Goal: Information Seeking & Learning: Find specific page/section

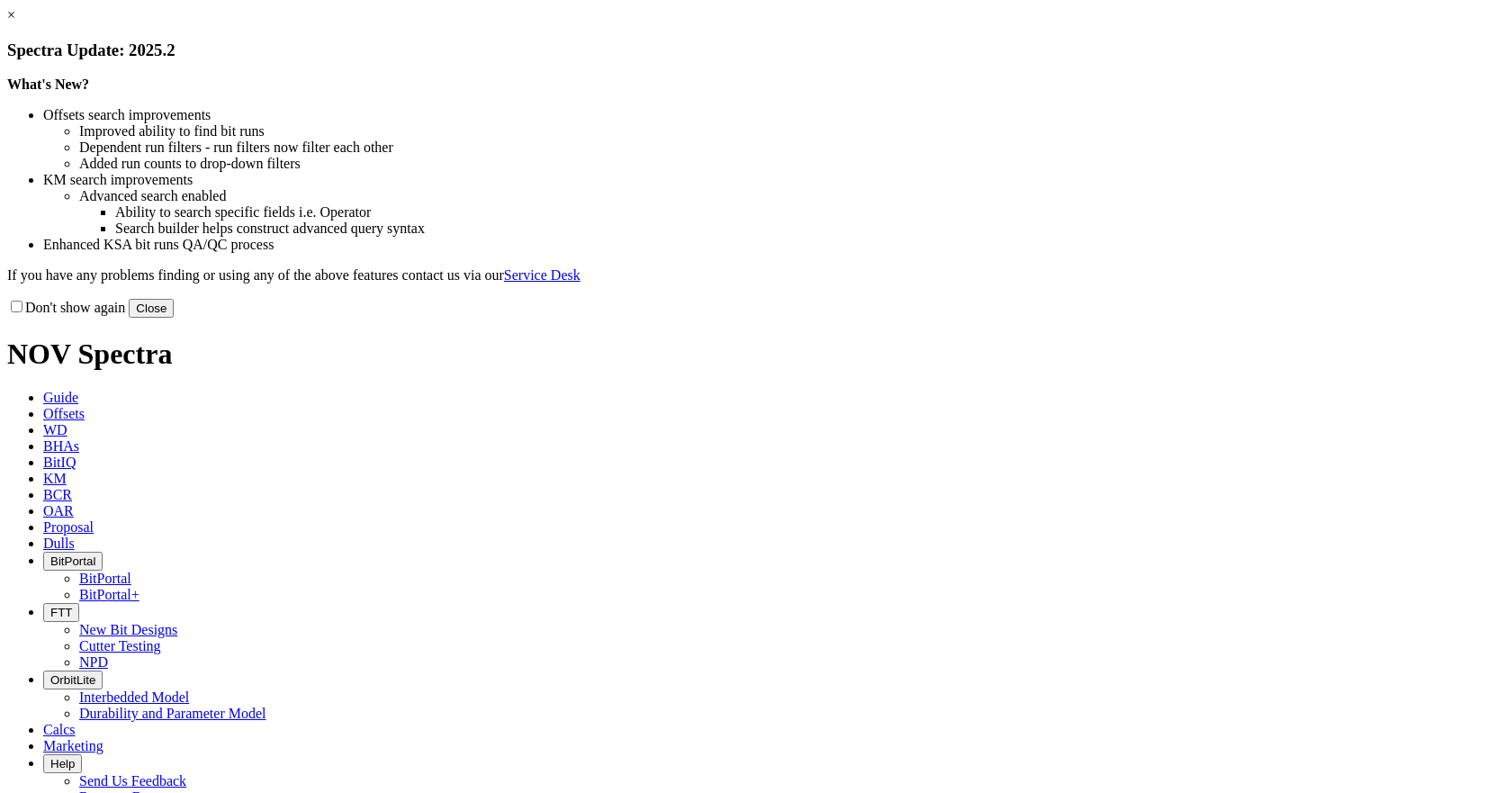
click at [173, 318] on button "Close" at bounding box center [151, 308] width 45 height 19
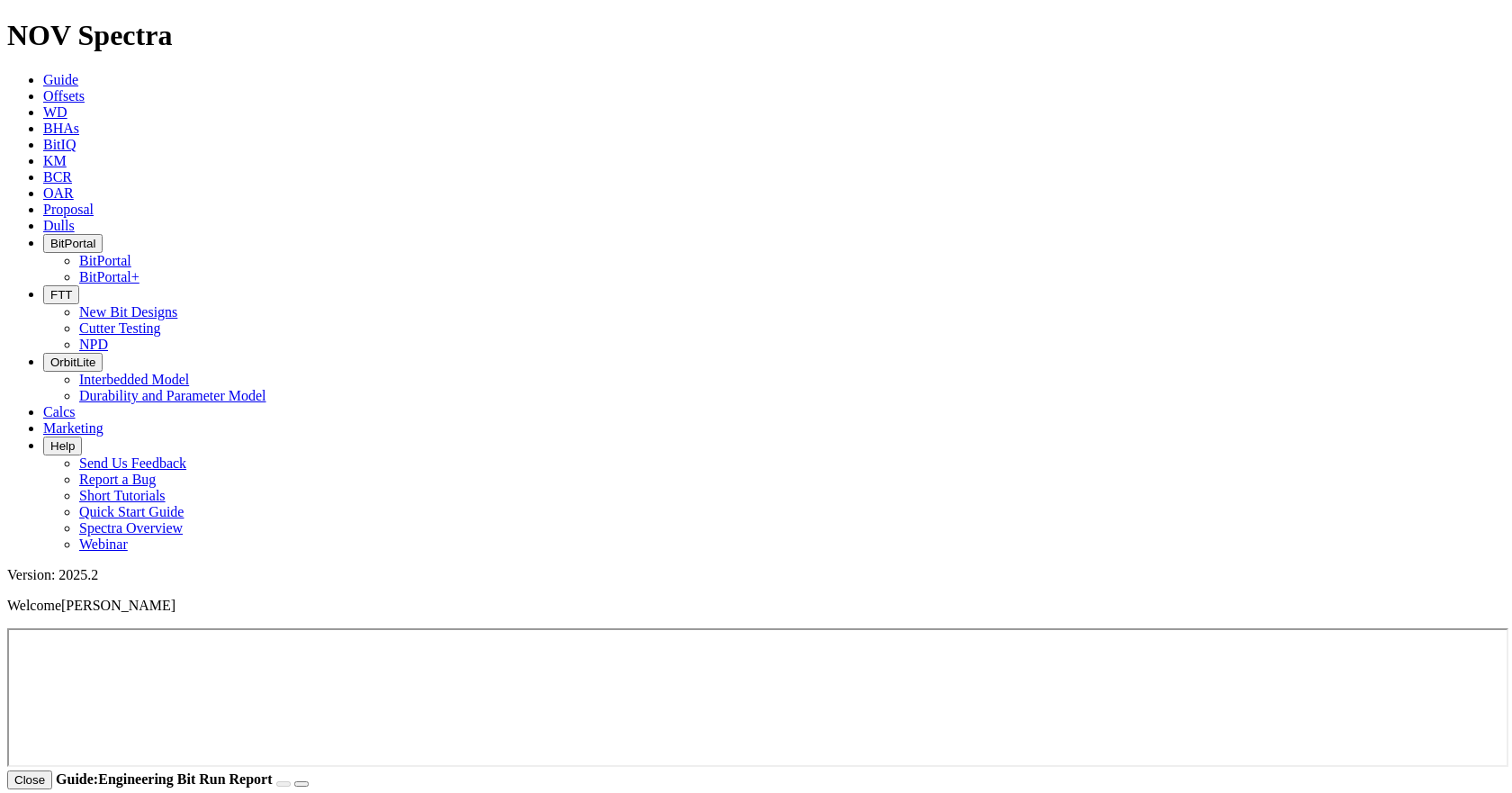
click at [66, 153] on link "KM" at bounding box center [55, 160] width 24 height 15
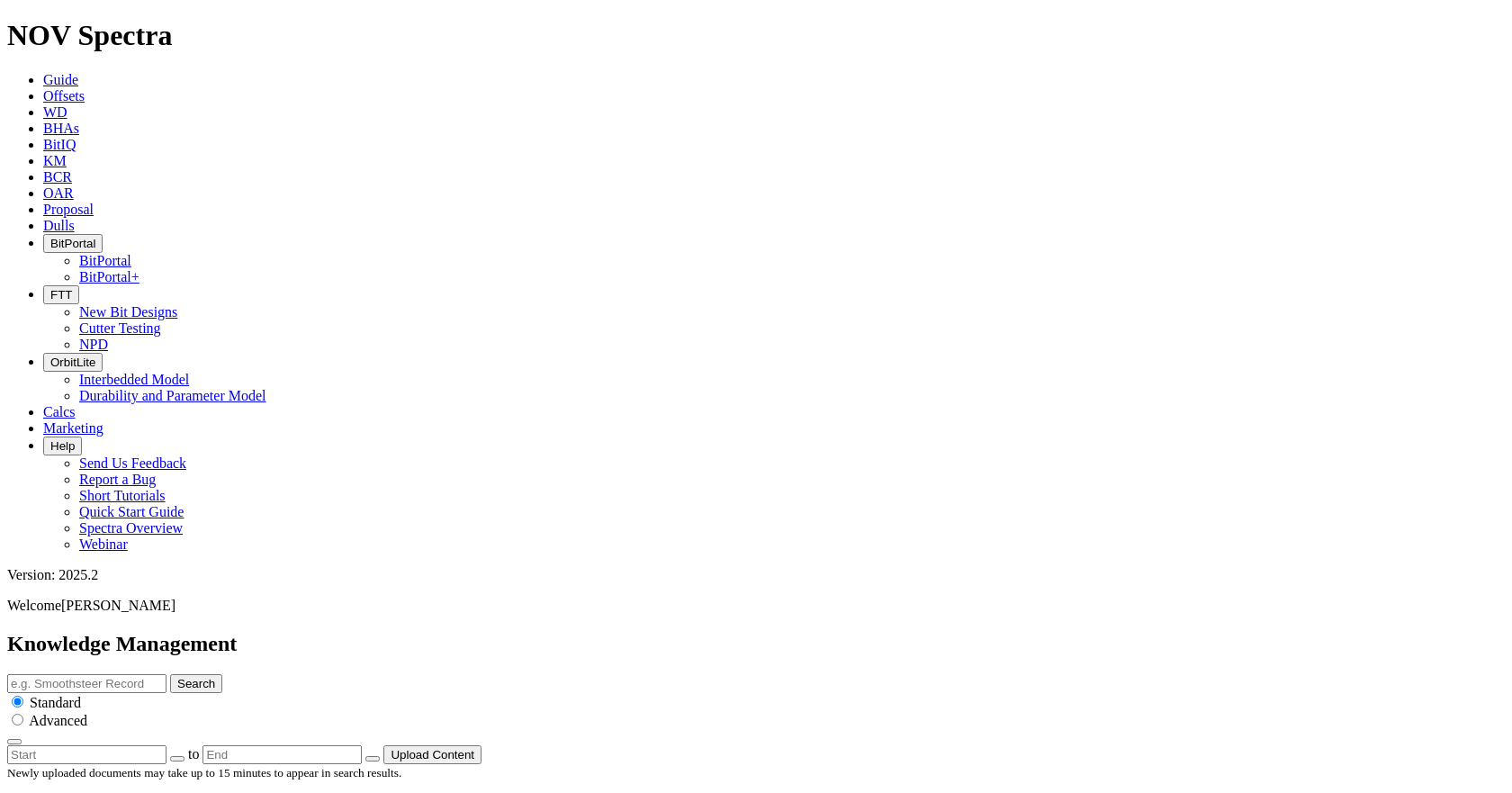
click at [166, 745] on input "text" at bounding box center [86, 754] width 160 height 19
click at [184, 756] on button "button" at bounding box center [177, 758] width 15 height 5
click at [24, 714] on input "radio" at bounding box center [18, 720] width 12 height 12
radio input "true"
radio input "false"
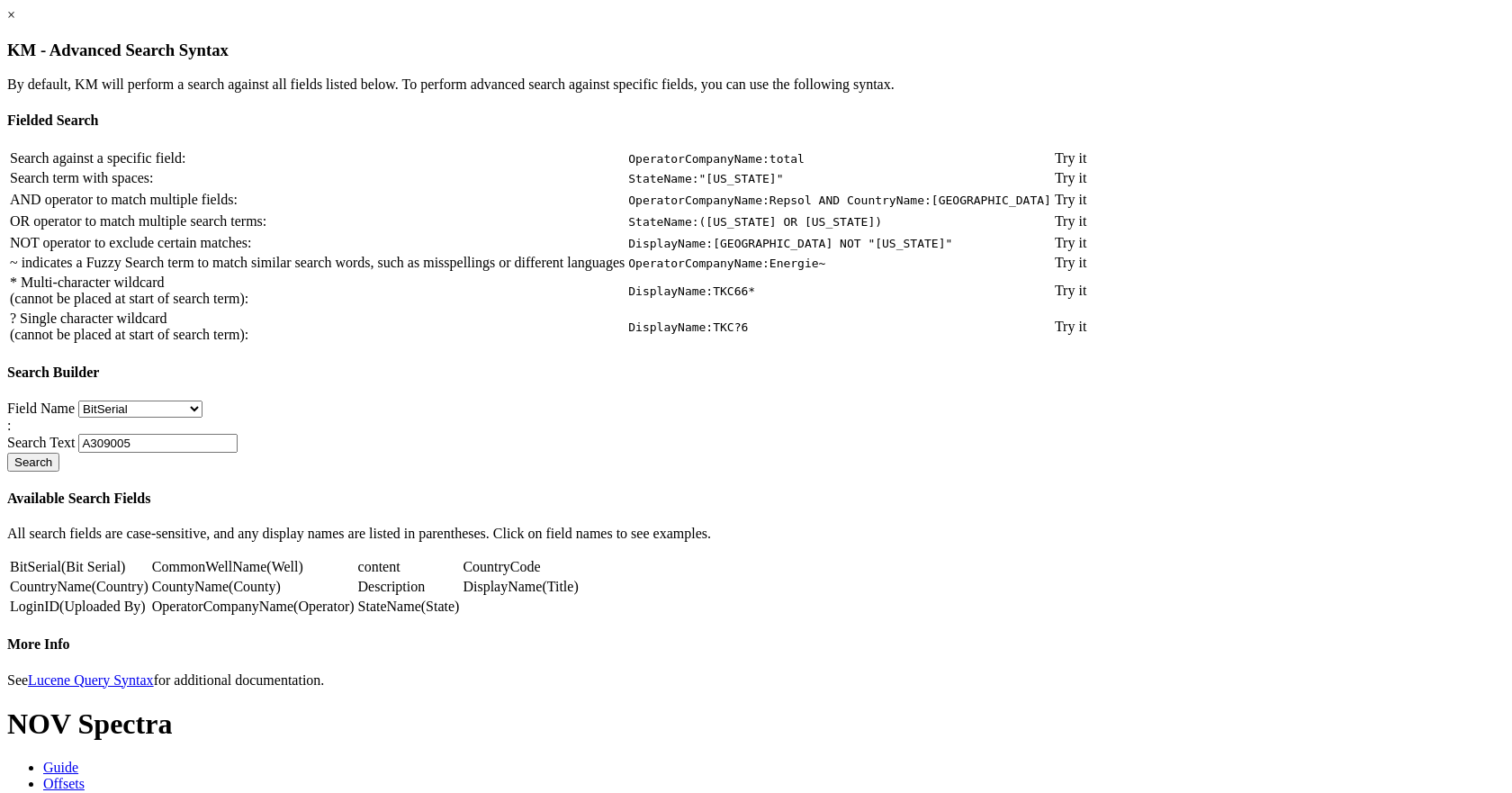
scroll to position [124, 0]
drag, startPoint x: 632, startPoint y: 460, endPoint x: 506, endPoint y: 460, distance: 126.0
click at [511, 460] on div "Field Name BitSerial CommonWellName content CountryCode CountryName CountyName …" at bounding box center [756, 436] width 1498 height 71
click at [202, 418] on select "BitSerial CommonWellName content CountryCode CountryName CountyName Description…" at bounding box center [140, 408] width 124 height 17
click at [921, 472] on div "Field Name BitSerial CommonWellName content CountryCode CountryName CountyName …" at bounding box center [756, 436] width 1498 height 71
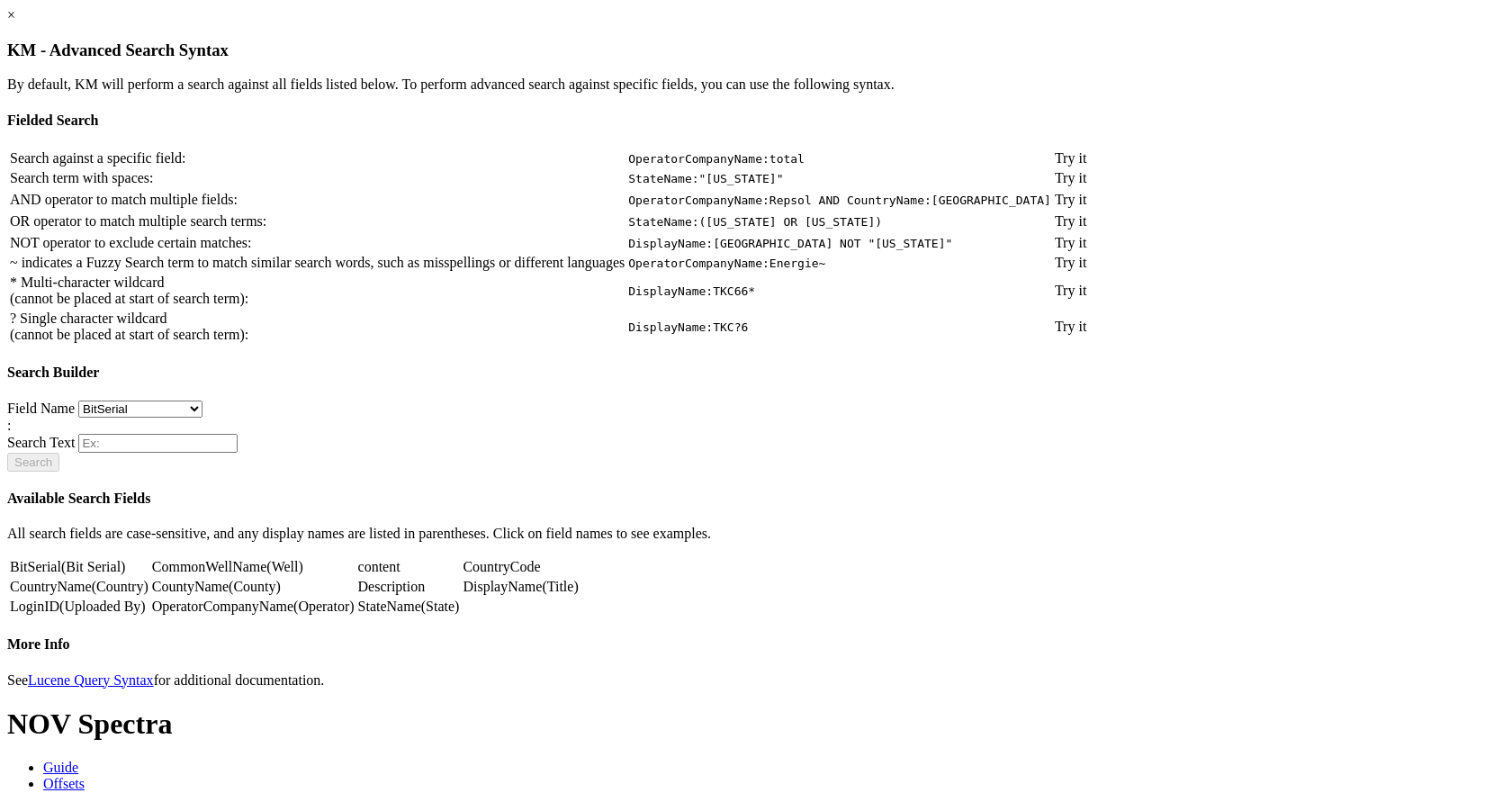
click at [202, 418] on select "BitSerial CommonWellName content CountryCode CountryName CountyName Description…" at bounding box center [140, 408] width 124 height 17
click at [795, 471] on div "Field Name BitSerial CommonWellName content CountryCode CountryName CountyName …" at bounding box center [756, 436] width 1498 height 71
click at [1351, 452] on div "× KM - Advanced Search Syntax By default, KM will perform a search against all …" at bounding box center [756, 348] width 1498 height 682
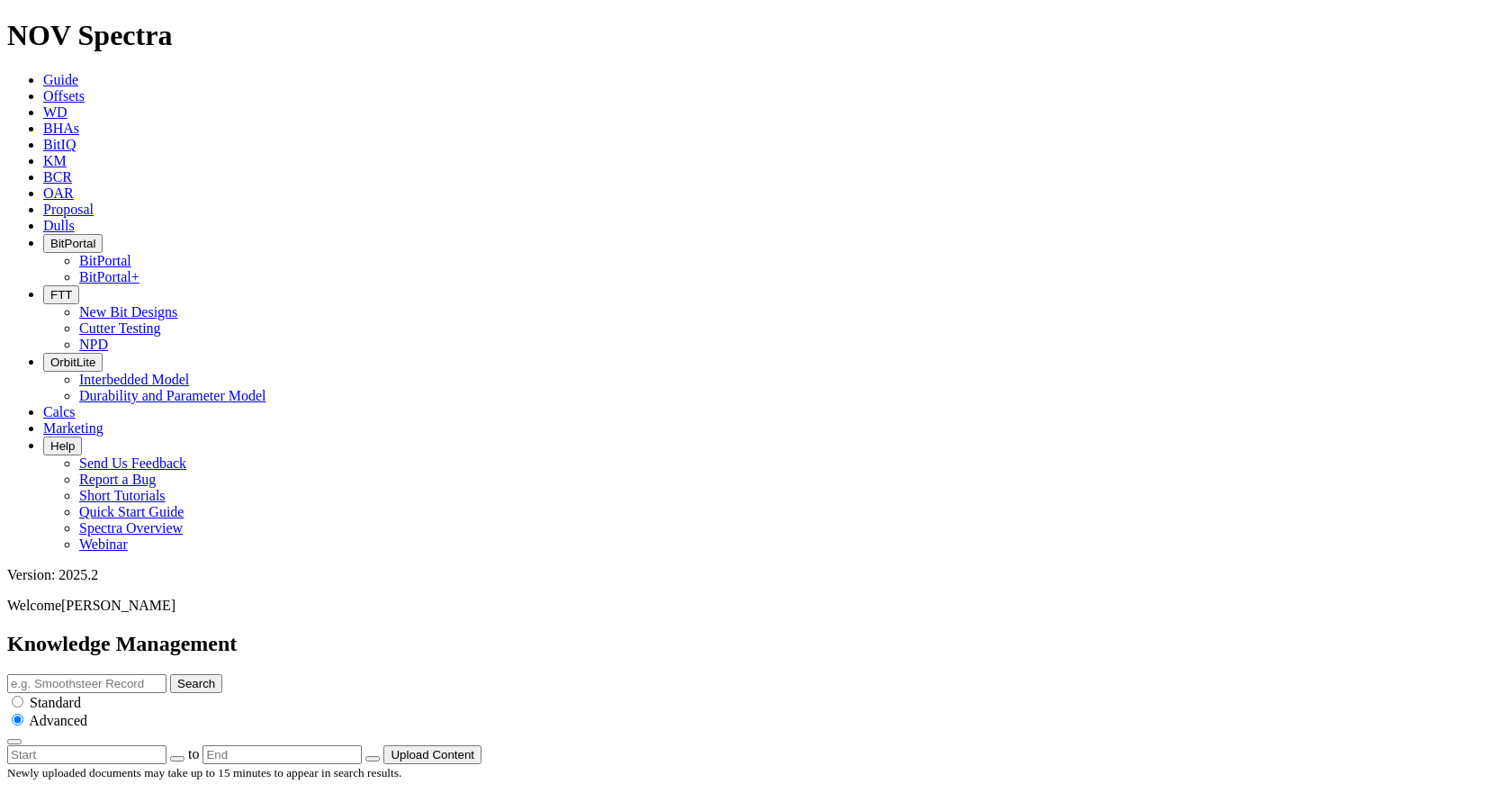
click at [166, 745] on input "text" at bounding box center [86, 754] width 160 height 19
click at [177, 759] on icon "button" at bounding box center [177, 759] width 0 height 0
click at [24, 696] on input "radio" at bounding box center [18, 702] width 12 height 12
radio input "true"
radio input "false"
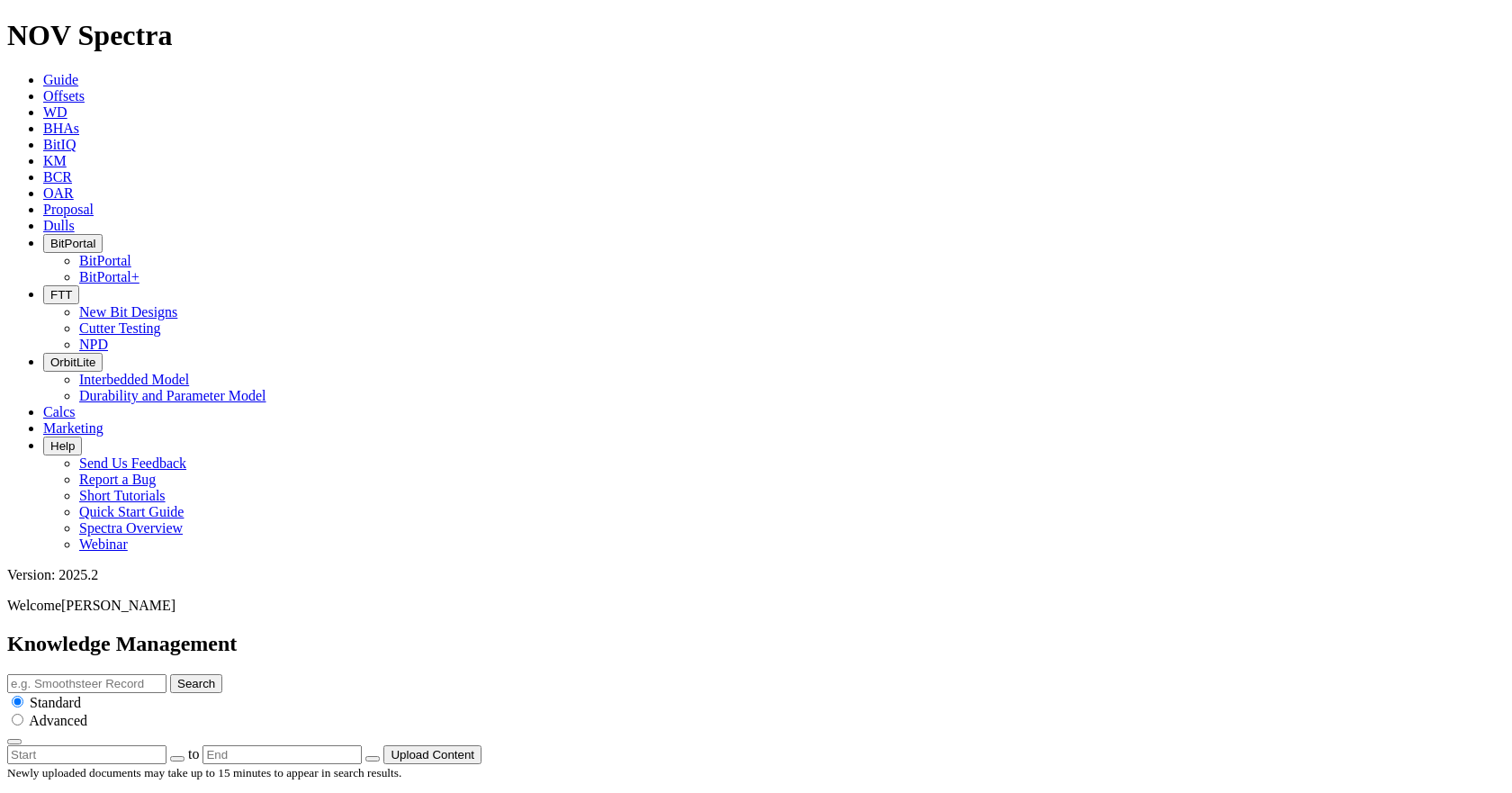
click at [177, 759] on icon "button" at bounding box center [177, 759] width 0 height 0
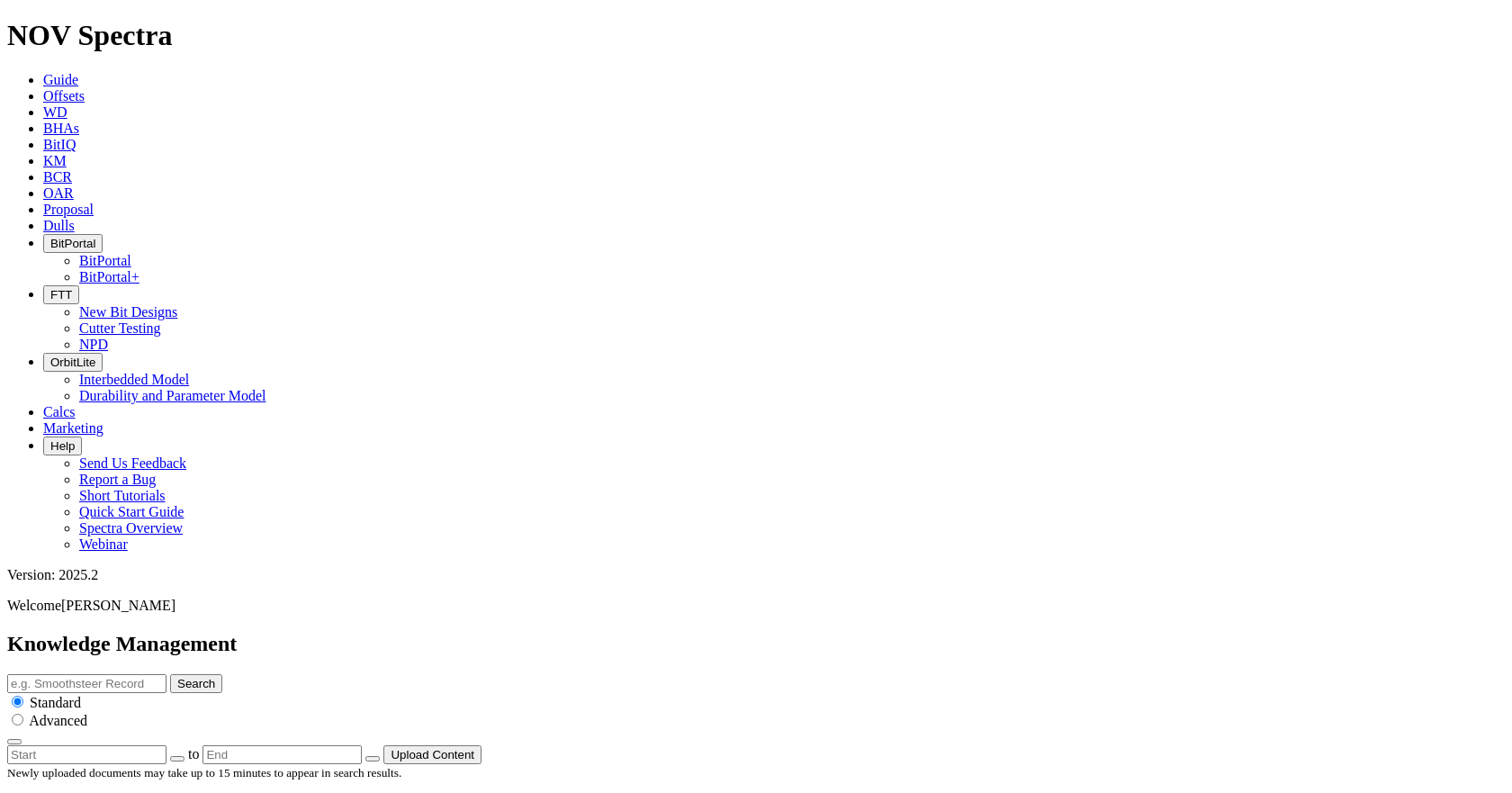
type input "[DATE]"
click at [72, 288] on span "FTT" at bounding box center [61, 295] width 22 height 14
click at [177, 304] on link "New Bit Designs" at bounding box center [128, 311] width 98 height 15
